Goal: Find specific page/section: Find specific page/section

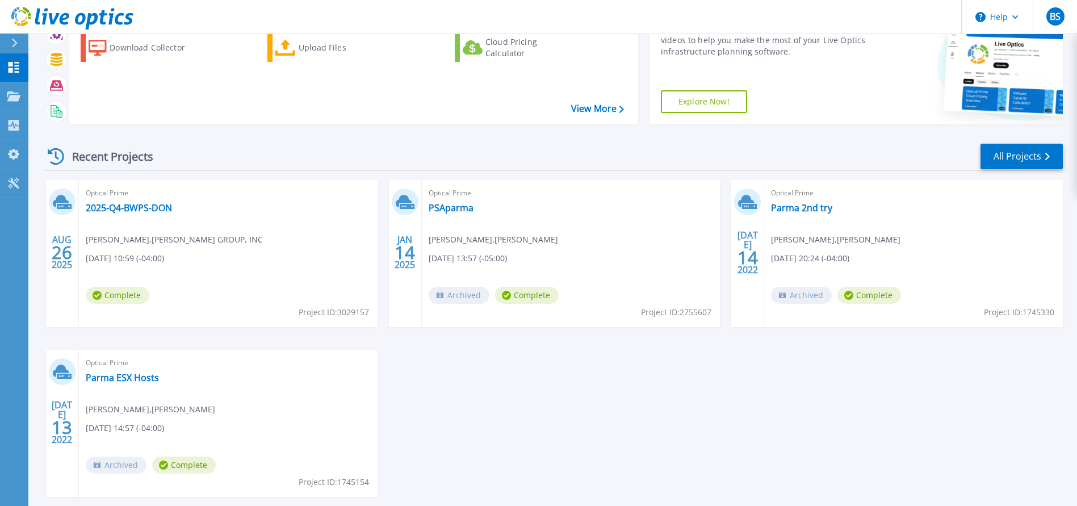
scroll to position [10, 0]
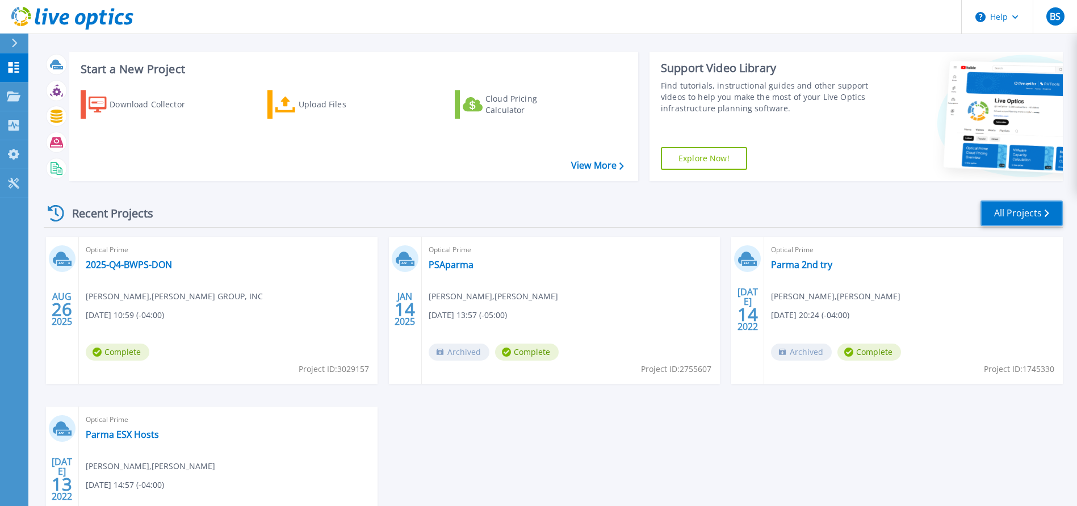
click at [1026, 215] on link "All Projects" at bounding box center [1022, 213] width 82 height 26
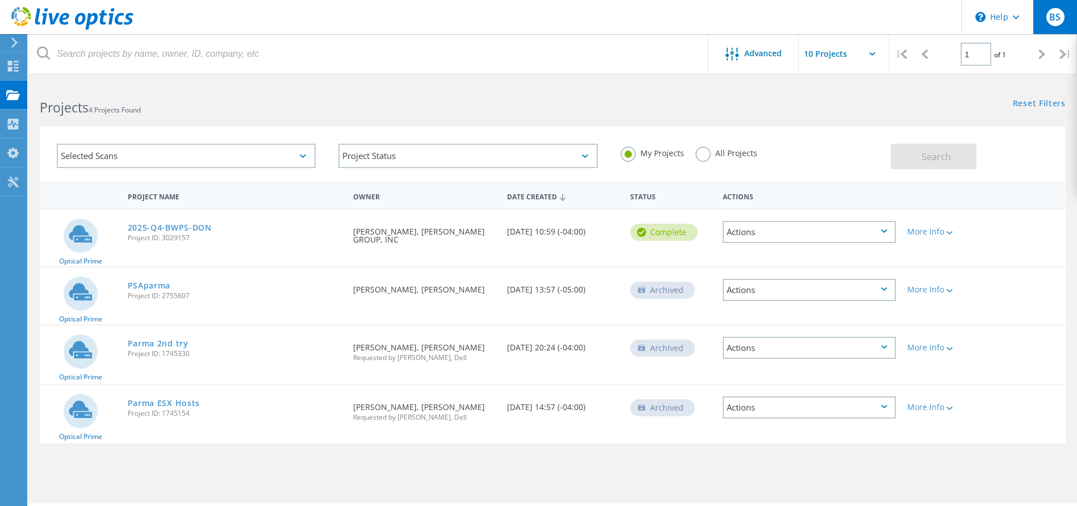
click at [1053, 15] on span "BS" at bounding box center [1054, 16] width 11 height 9
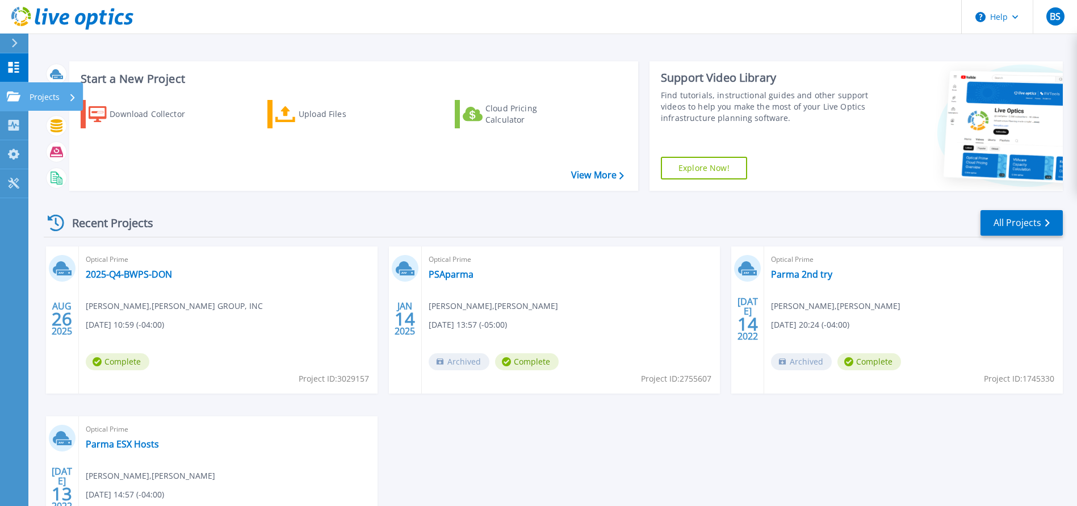
click at [16, 99] on icon at bounding box center [14, 96] width 14 height 10
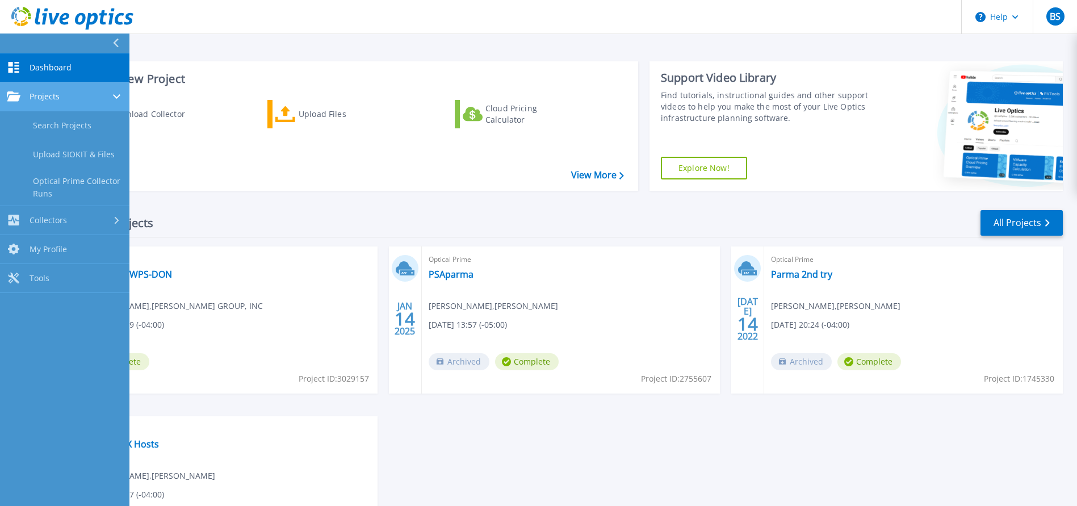
click at [16, 99] on icon at bounding box center [14, 96] width 14 height 10
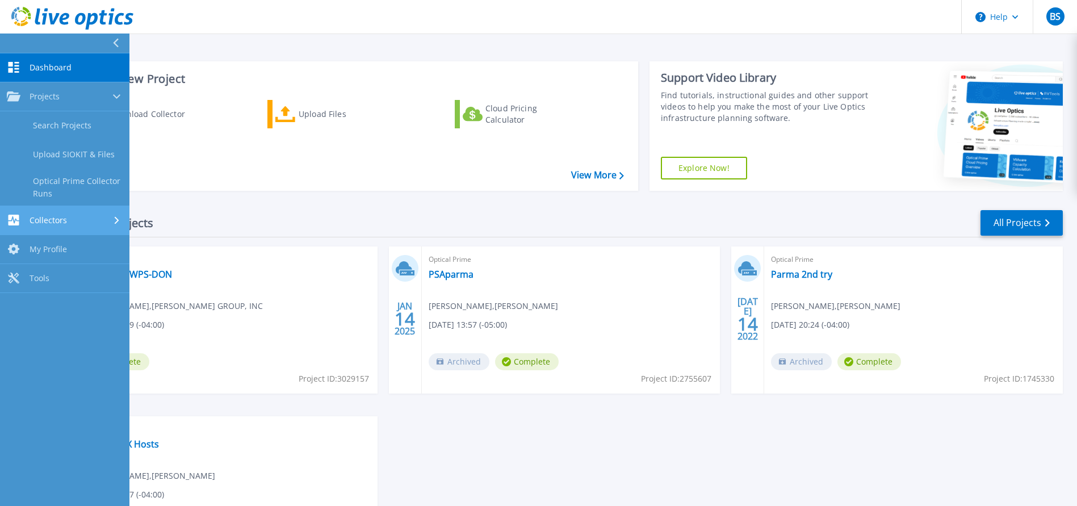
click at [55, 223] on span "Collectors" at bounding box center [48, 220] width 37 height 10
click at [507, 432] on div "AUG 26 2025 Optical Prime 2025-Q4-BWPS-DON Chad Henrikson , BARRY-WEHMILLER GRO…" at bounding box center [549, 416] width 1028 height 340
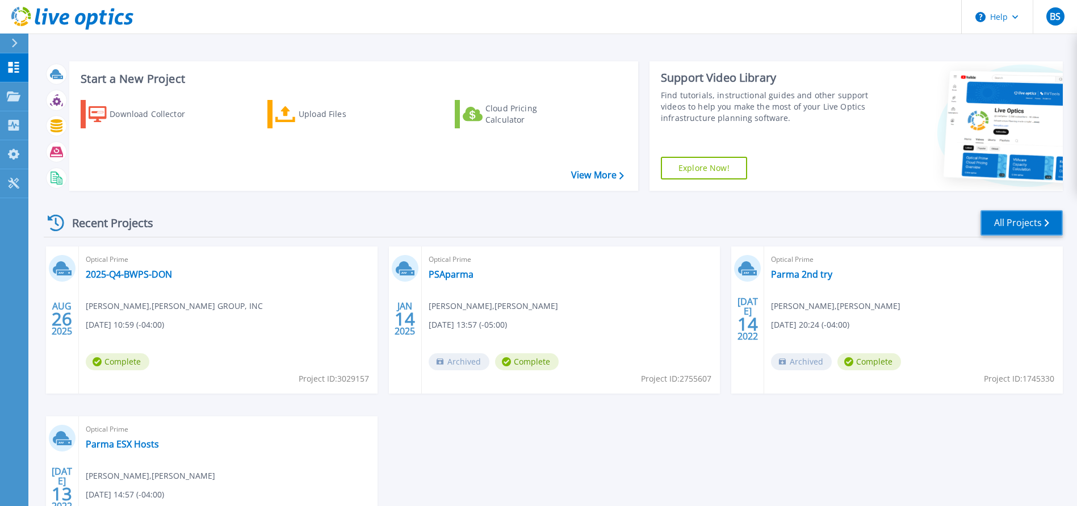
click at [1015, 223] on link "All Projects" at bounding box center [1022, 223] width 82 height 26
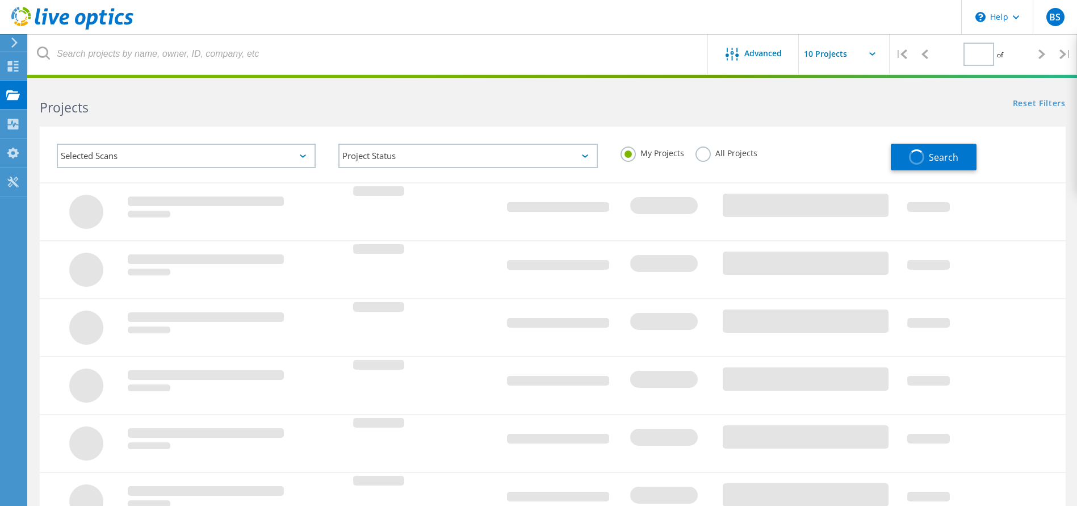
type input "1"
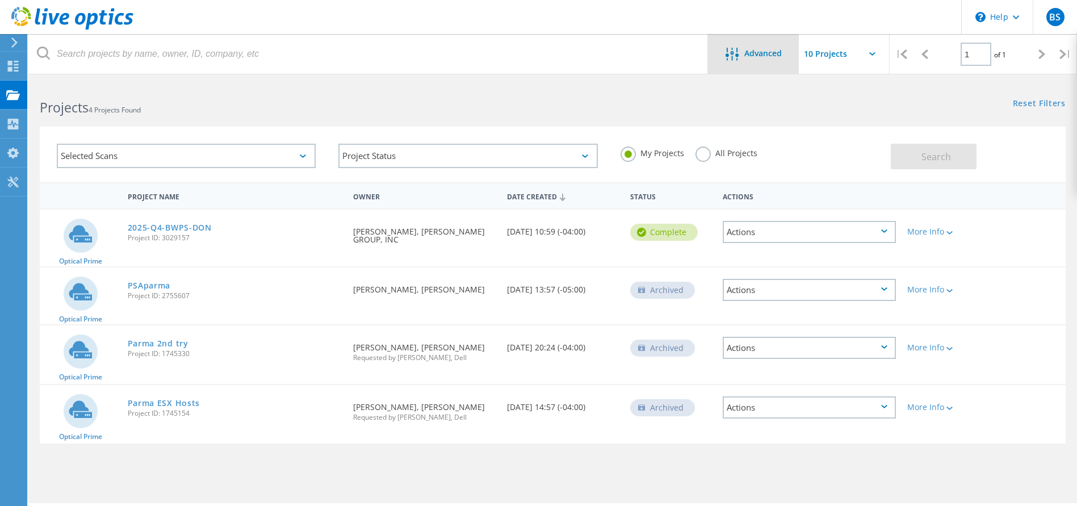
click at [768, 51] on span "Advanced" at bounding box center [762, 53] width 37 height 8
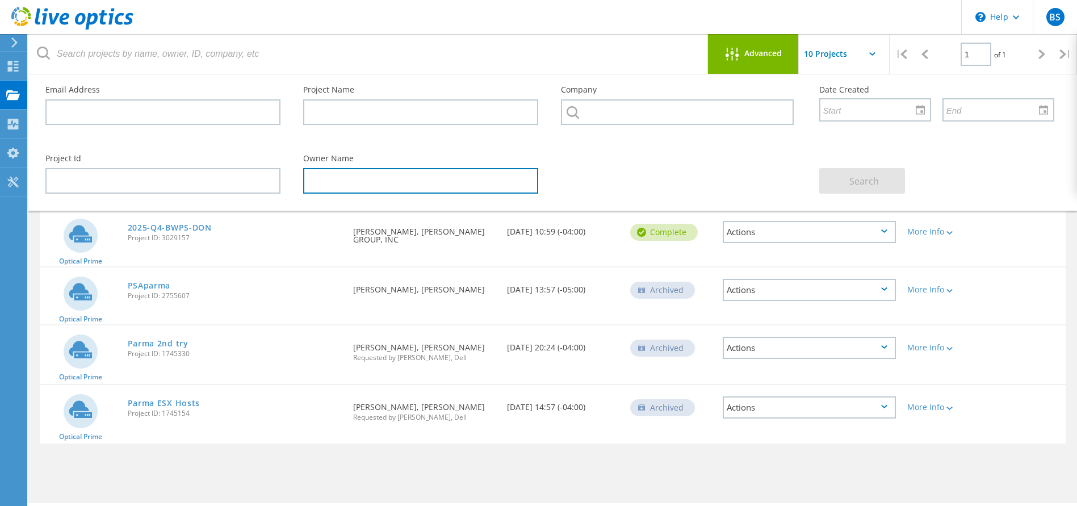
click at [437, 183] on input "text" at bounding box center [420, 181] width 235 height 26
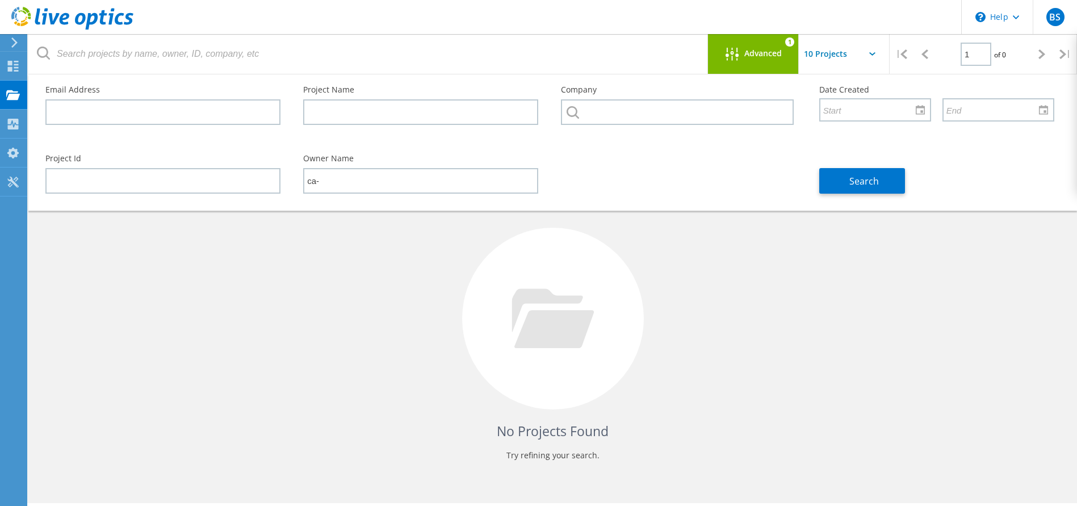
click at [282, 426] on h4 "No Projects Found" at bounding box center [552, 431] width 1003 height 19
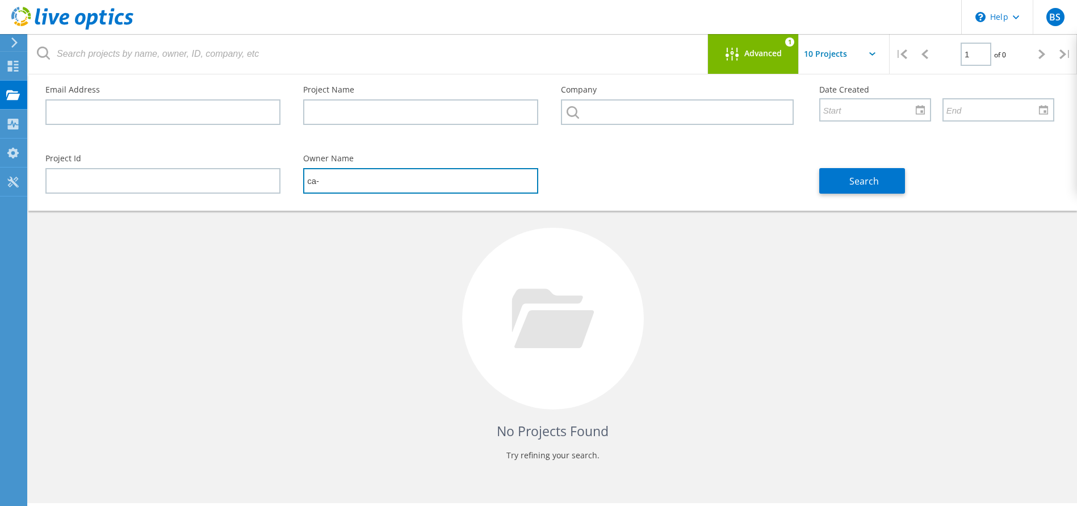
click at [369, 178] on input "ca-" at bounding box center [420, 181] width 235 height 26
type input "ca-psaclwprint01"
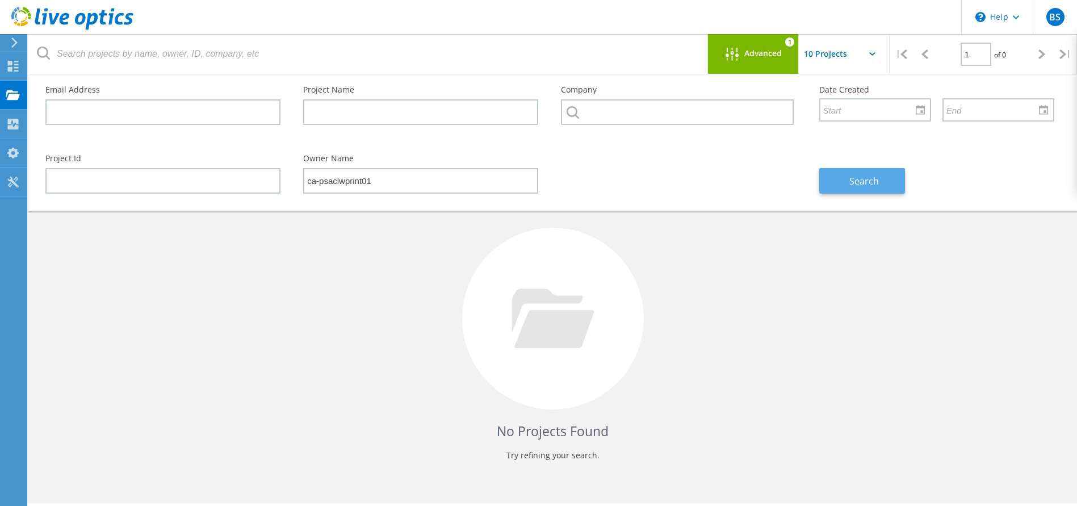
click at [863, 182] on span "Search" at bounding box center [865, 181] width 30 height 12
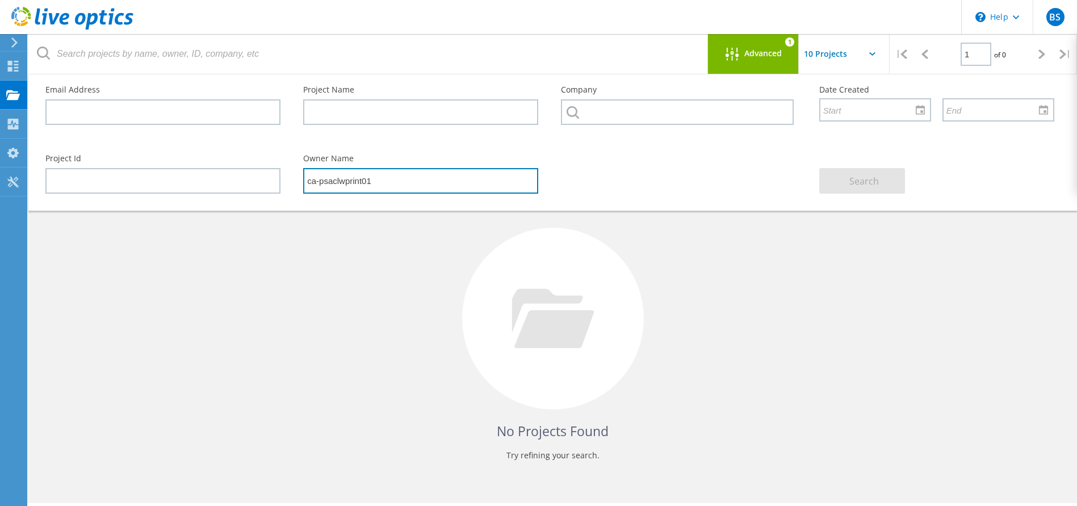
click at [433, 182] on input "ca-psaclwprint01" at bounding box center [420, 181] width 235 height 26
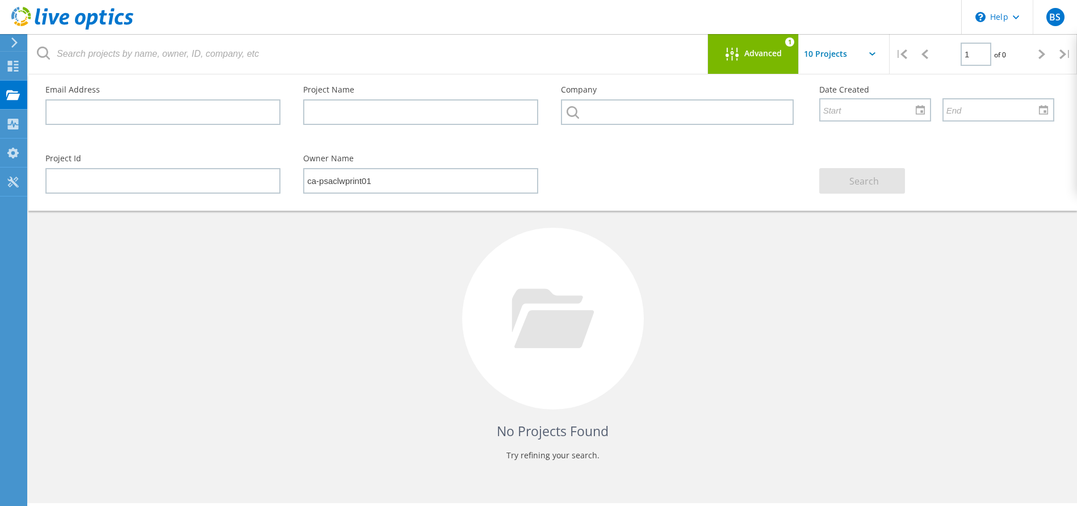
click at [834, 53] on input "text" at bounding box center [856, 54] width 114 height 40
click at [760, 288] on div "No Projects Found Try refining your search." at bounding box center [553, 329] width 1026 height 294
click at [1051, 16] on span "BS" at bounding box center [1054, 16] width 11 height 9
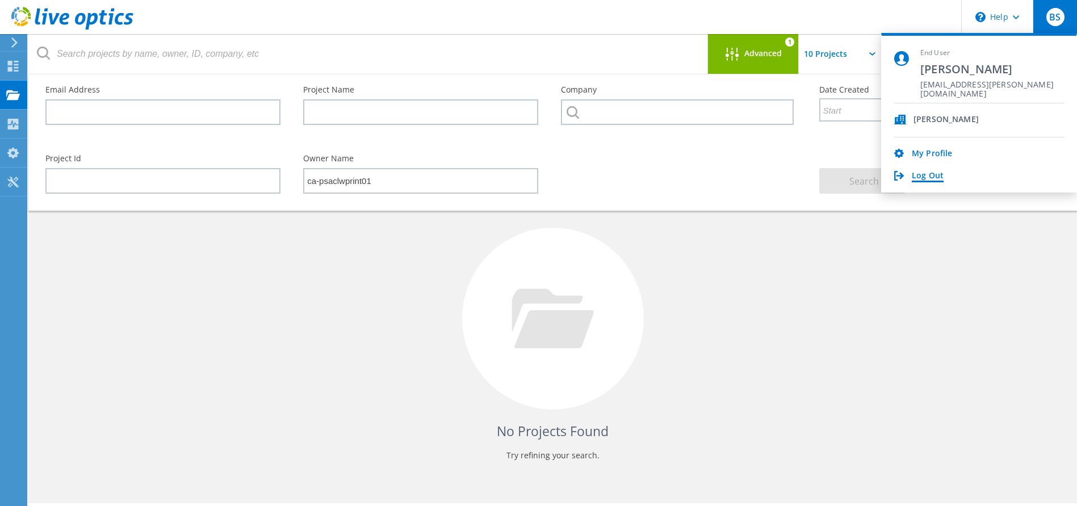
click at [927, 176] on link "Log Out" at bounding box center [928, 176] width 32 height 11
